Goal: Task Accomplishment & Management: Manage account settings

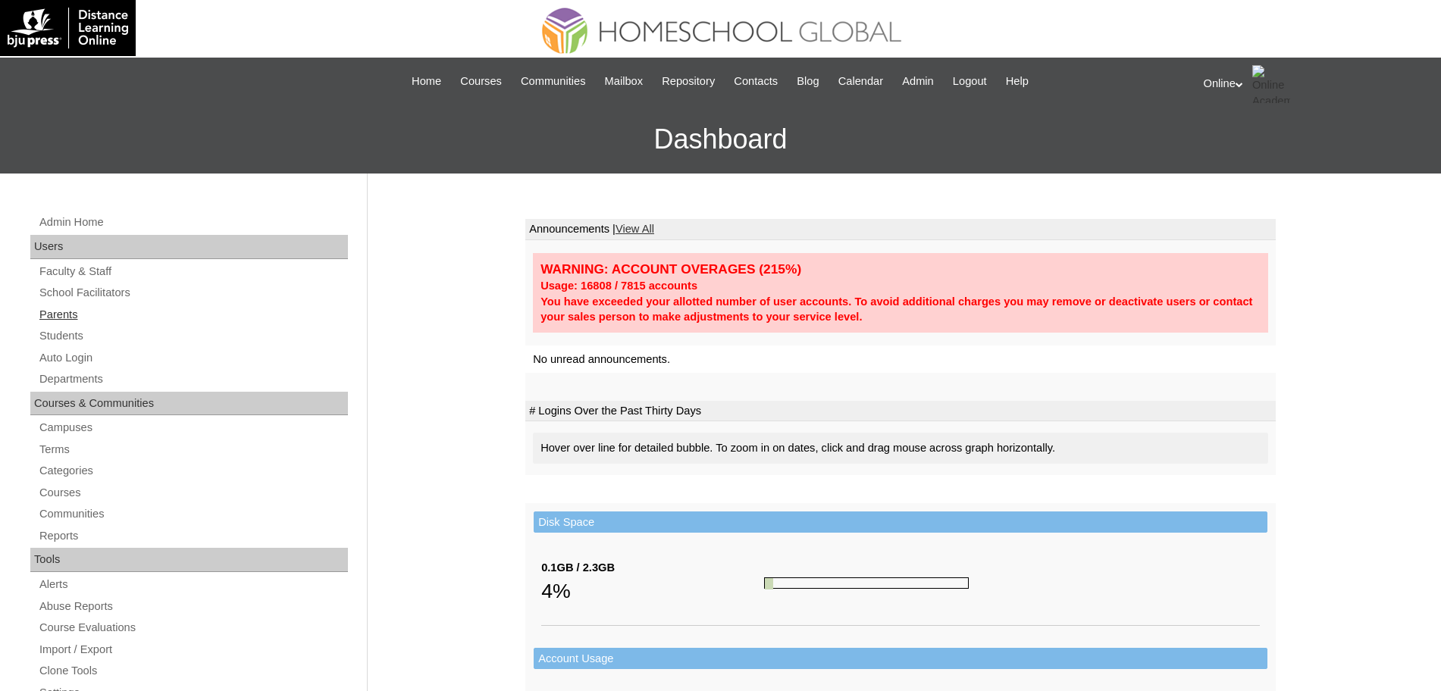
click at [65, 312] on link "Parents" at bounding box center [193, 314] width 310 height 19
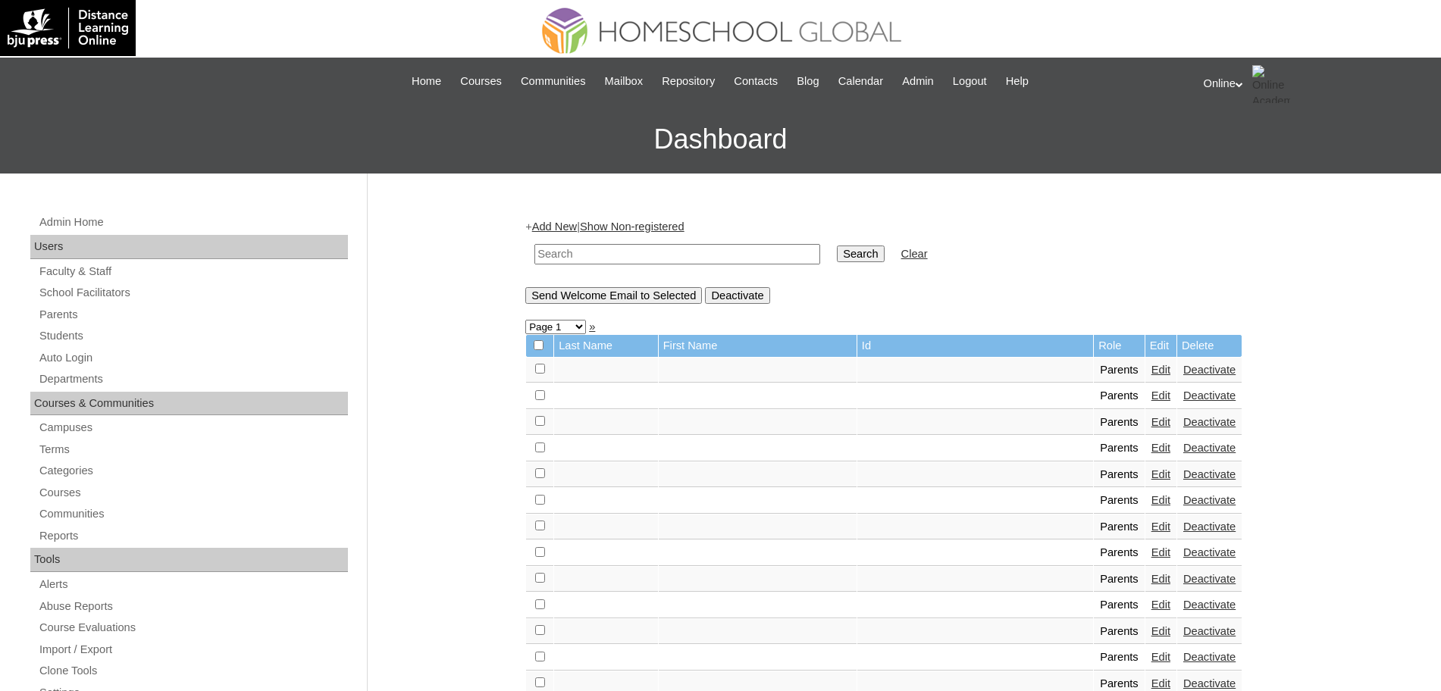
drag, startPoint x: 618, startPoint y: 241, endPoint x: 615, endPoint y: 249, distance: 9.2
click at [617, 246] on td at bounding box center [677, 254] width 301 height 36
click at [615, 249] on input "text" at bounding box center [677, 254] width 286 height 20
type input "baynosa"
click at [837, 251] on input "Search" at bounding box center [860, 254] width 47 height 17
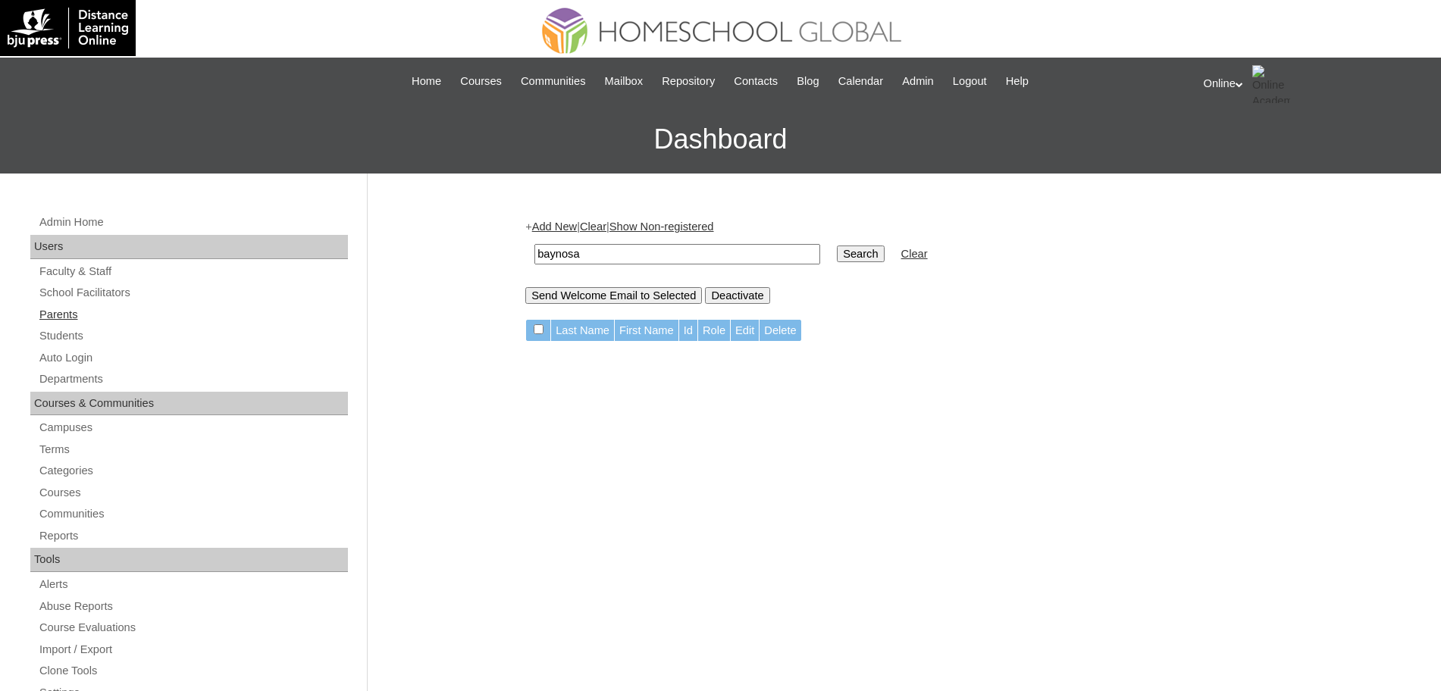
click at [44, 310] on link "Parents" at bounding box center [193, 314] width 310 height 19
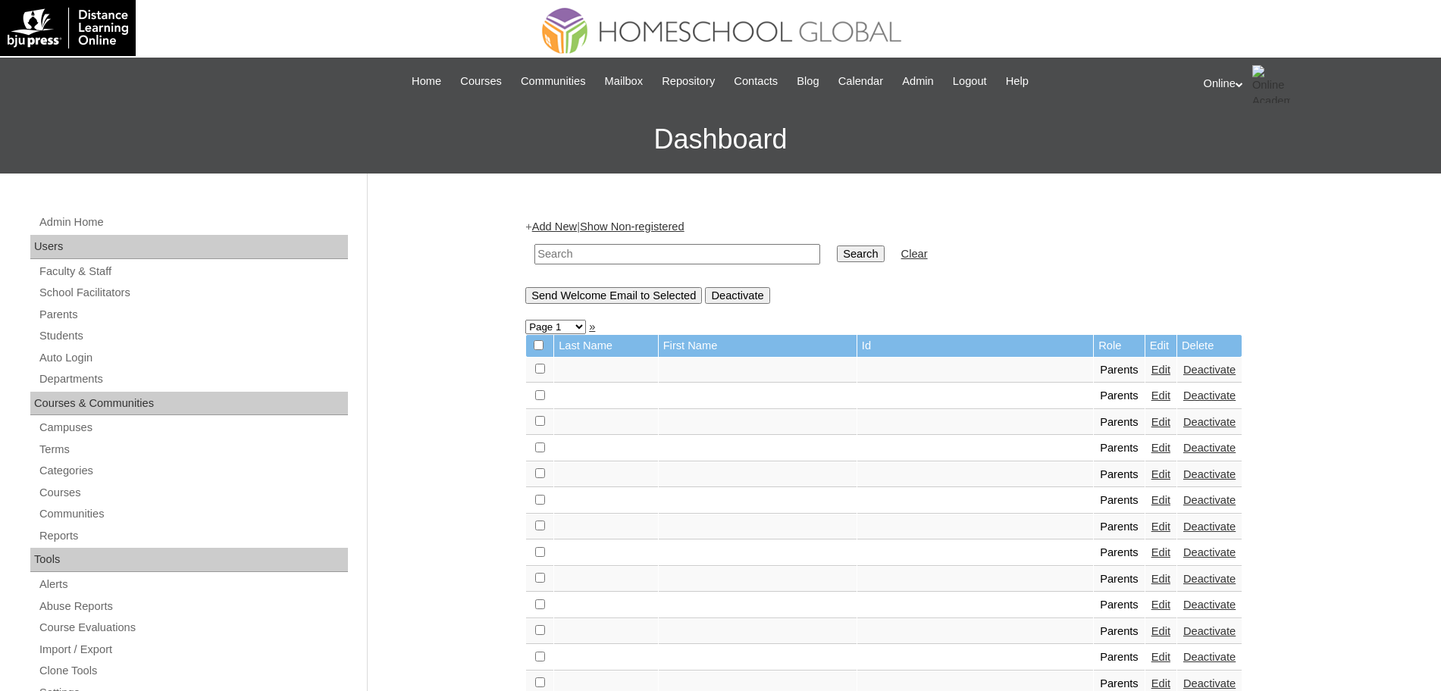
click at [558, 258] on input "text" at bounding box center [677, 254] width 286 height 20
type input "baynosa"
click at [837, 246] on input "Search" at bounding box center [860, 254] width 47 height 17
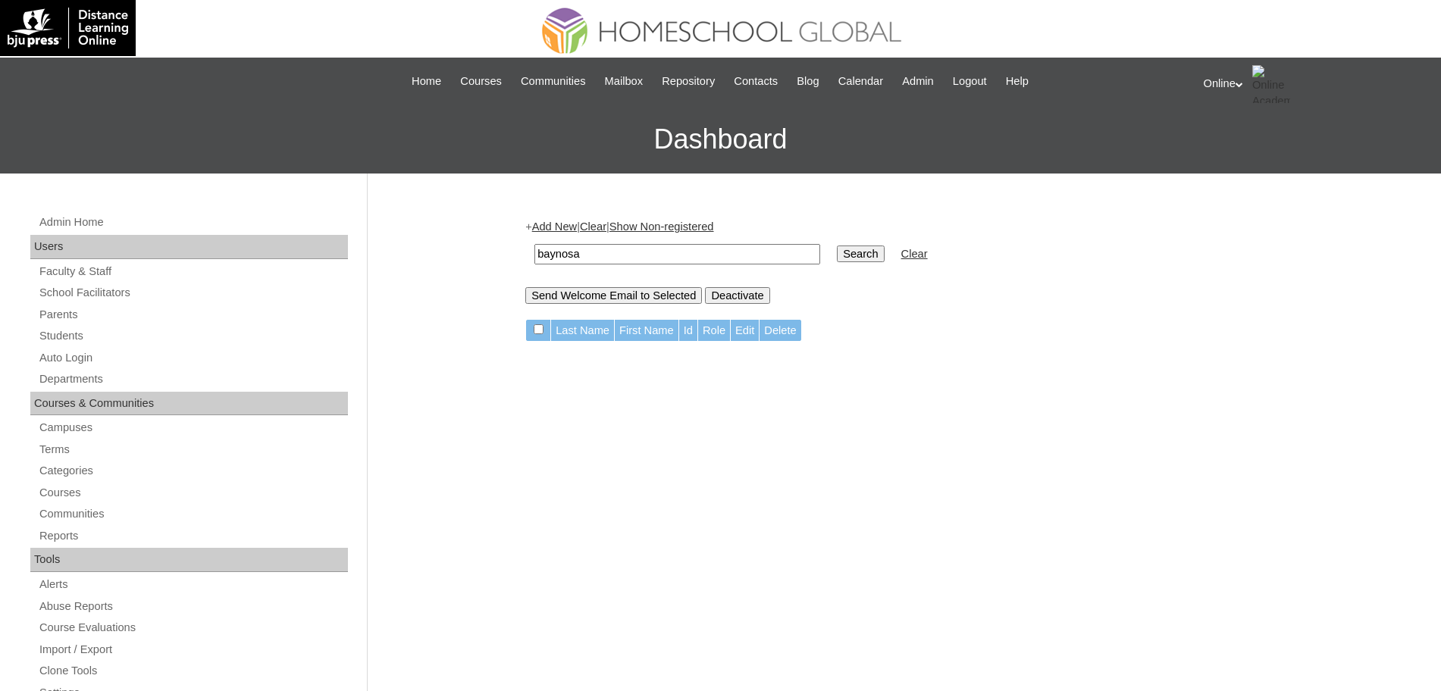
drag, startPoint x: 645, startPoint y: 251, endPoint x: 442, endPoint y: 251, distance: 203.1
click at [442, 251] on div "Admin Home Users Faculty & Staff School Facilitators Parents Students Auto Logi…" at bounding box center [720, 696] width 1441 height 1045
type input "leuterio"
click at [837, 246] on input "Search" at bounding box center [860, 254] width 47 height 17
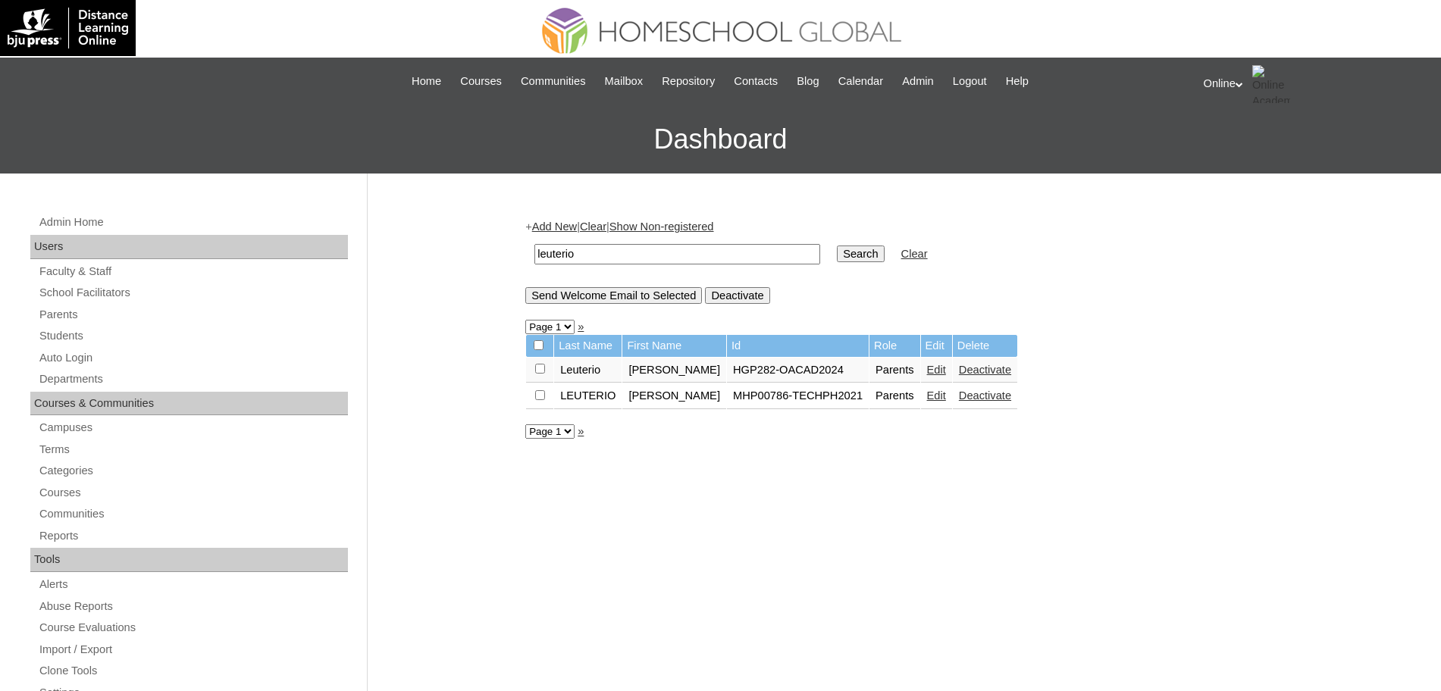
click at [927, 371] on link "Edit" at bounding box center [936, 370] width 19 height 12
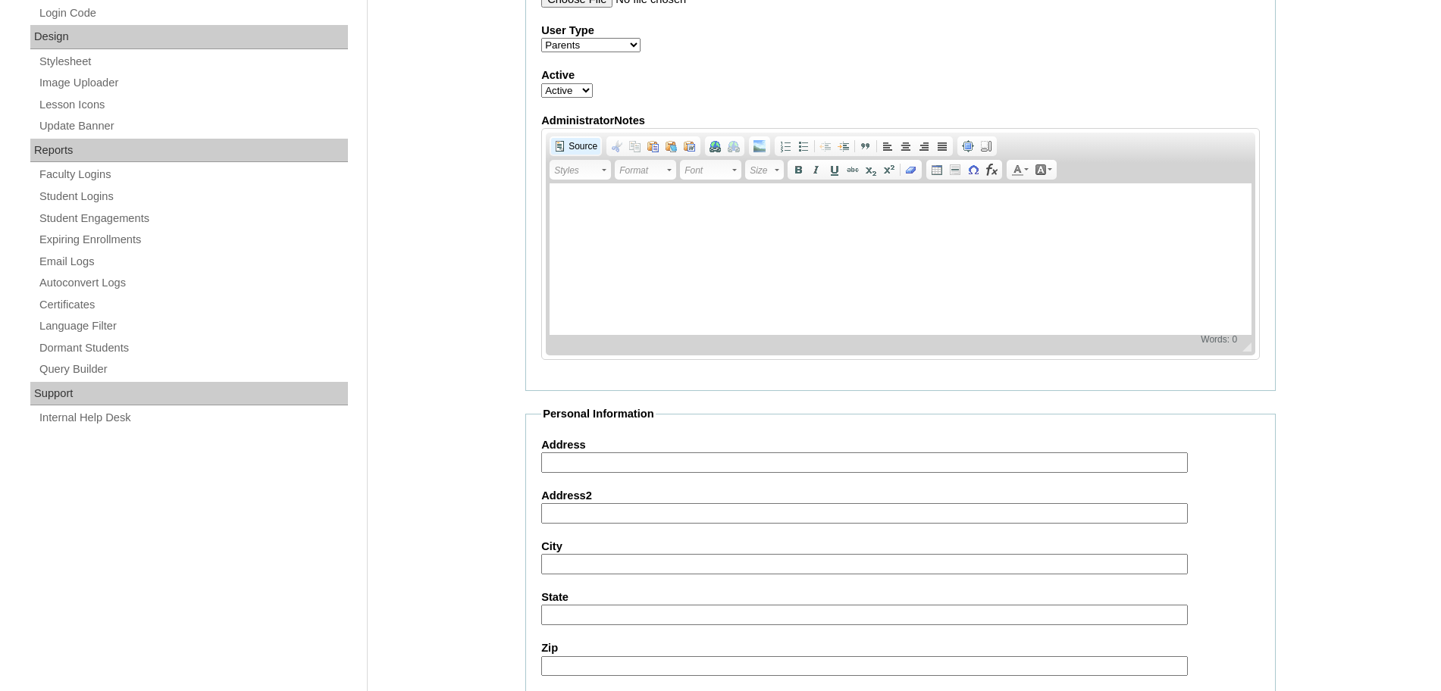
scroll to position [1307, 0]
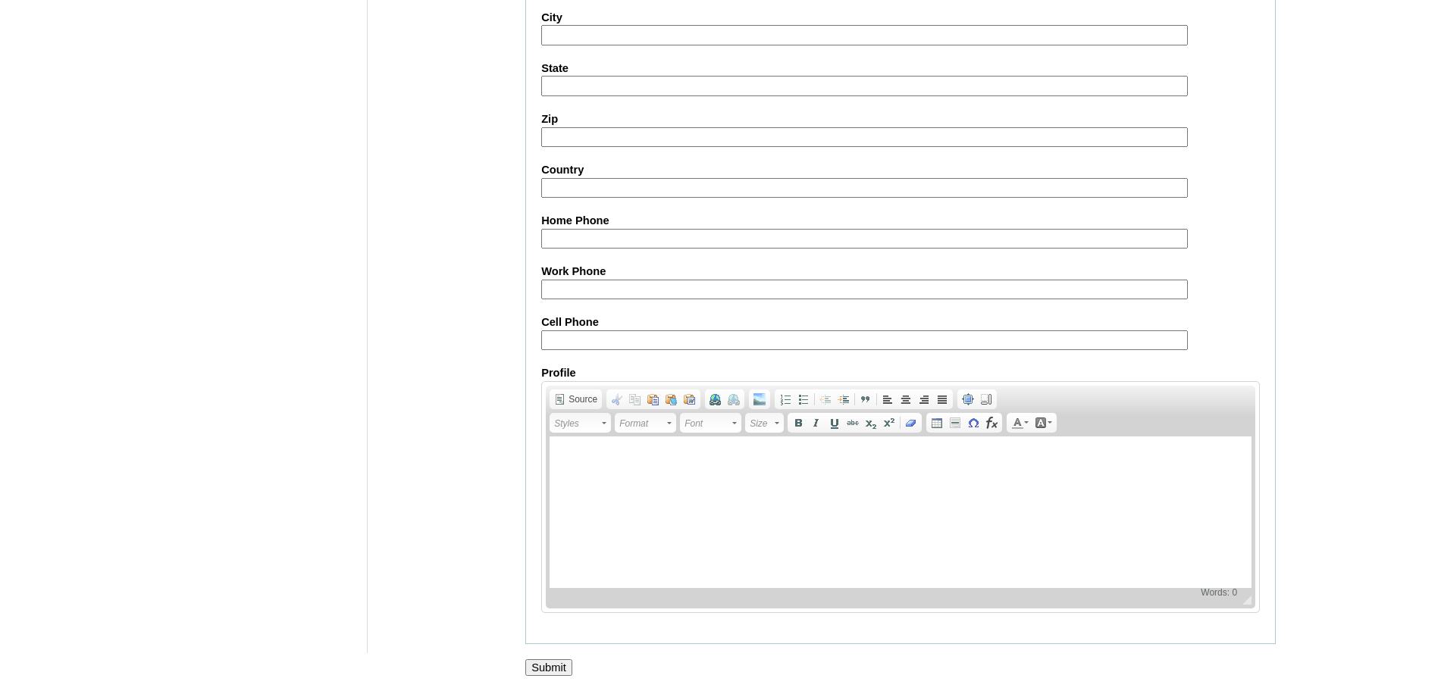
click at [558, 668] on input "Submit" at bounding box center [548, 667] width 47 height 17
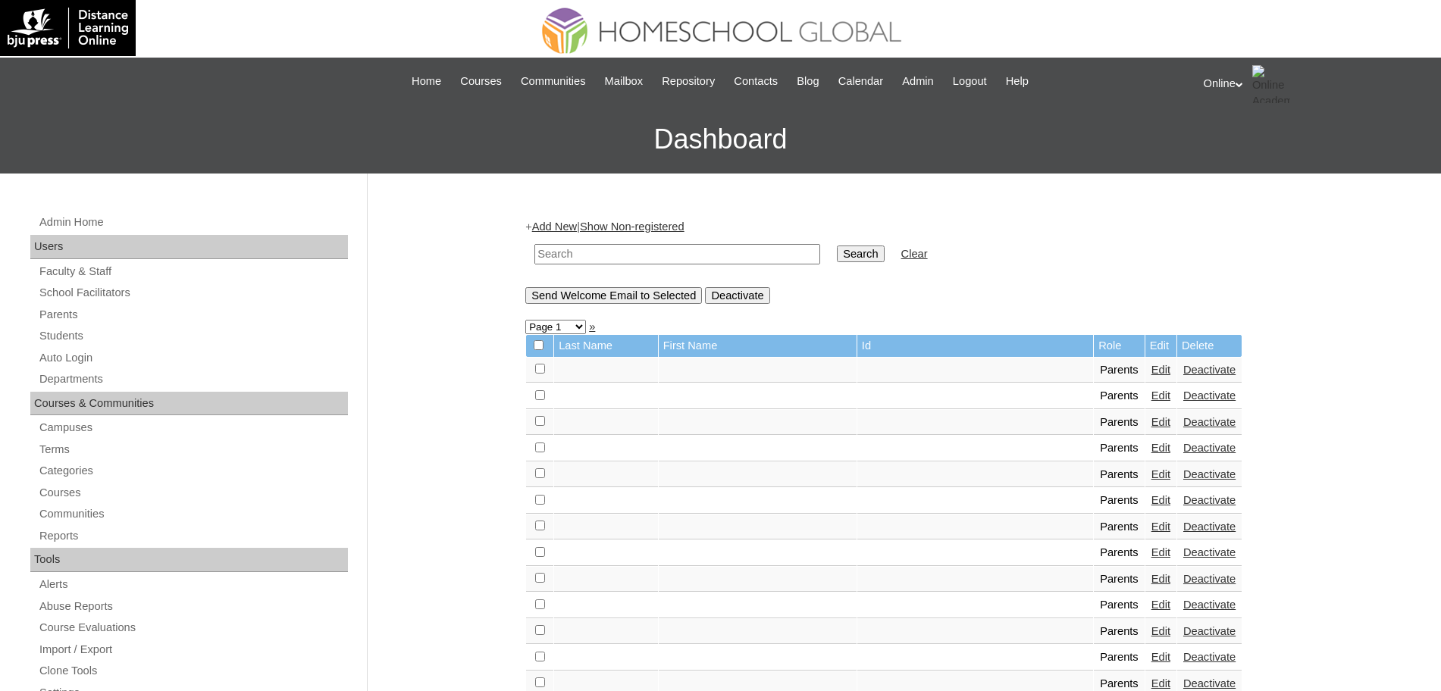
drag, startPoint x: 1453, startPoint y: 247, endPoint x: 1440, endPoint y: 89, distance: 158.1
click at [1218, 80] on div "Online My Profile My Settings Logout" at bounding box center [1314, 84] width 223 height 38
click at [1239, 147] on span "Logout" at bounding box center [1230, 141] width 30 height 11
